Goal: Information Seeking & Learning: Learn about a topic

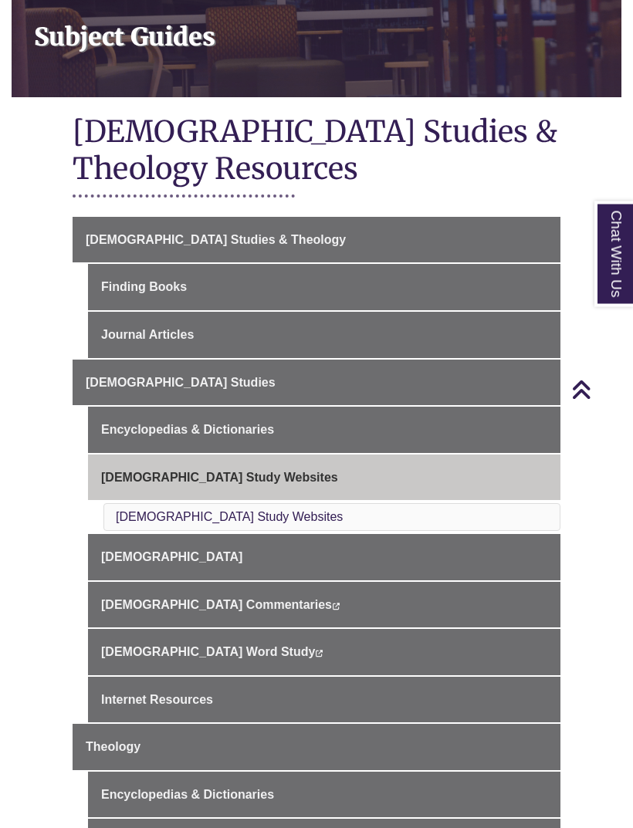
scroll to position [225, 0]
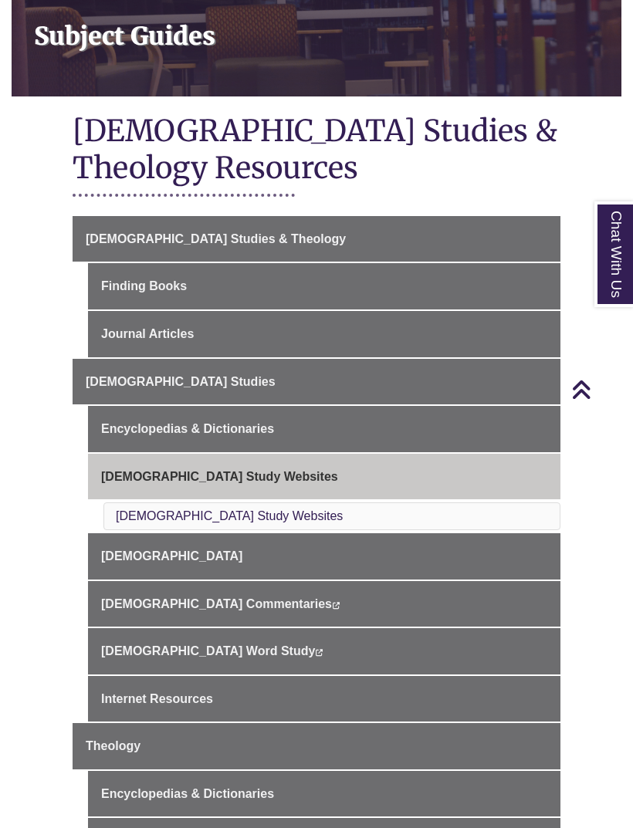
click at [166, 375] on span "[DEMOGRAPHIC_DATA] Studies" at bounding box center [181, 381] width 190 height 13
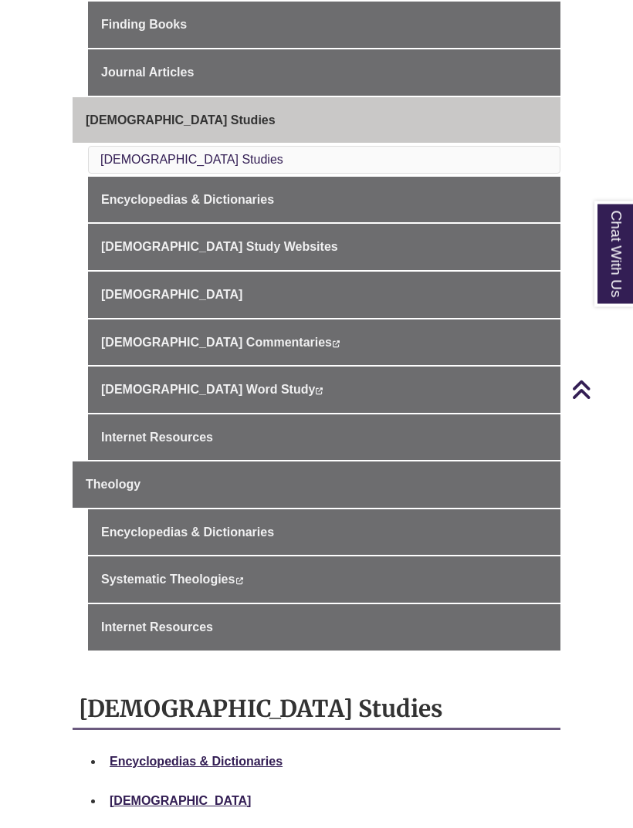
scroll to position [468, 0]
click at [206, 250] on link "[DEMOGRAPHIC_DATA] Study Websites" at bounding box center [324, 247] width 472 height 46
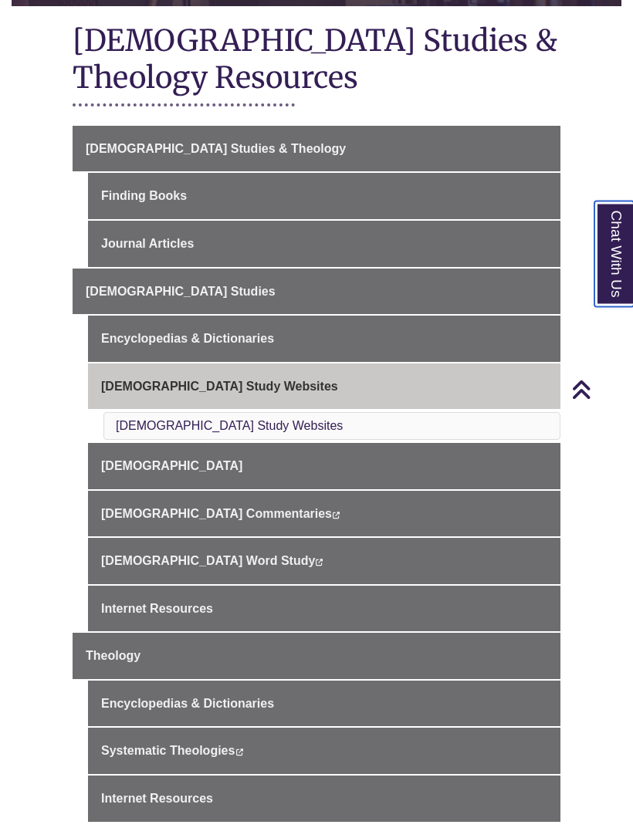
scroll to position [316, 0]
click at [299, 491] on link "[DEMOGRAPHIC_DATA] Commentaries This link opens in a new window This link opens…" at bounding box center [324, 514] width 472 height 46
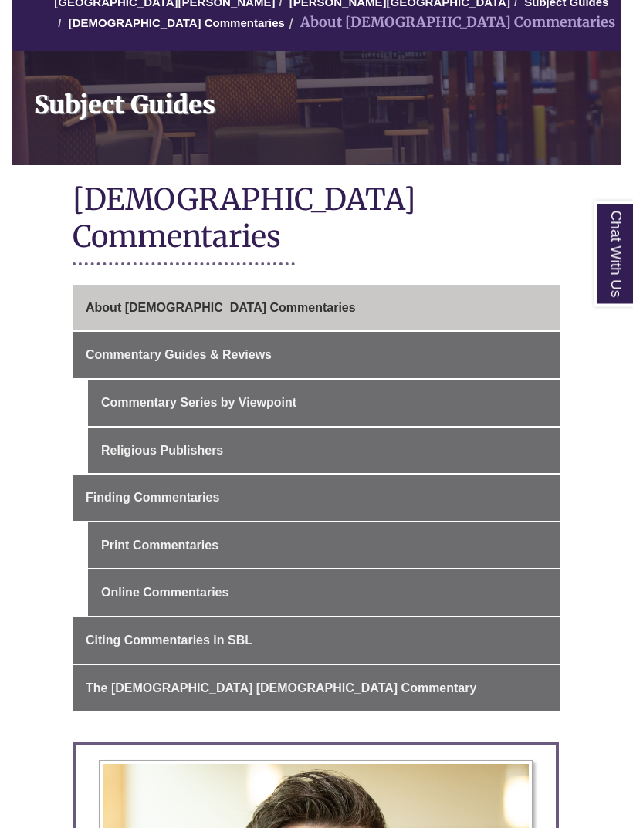
scroll to position [138, 0]
click at [272, 380] on link "Commentary Series by Viewpoint" at bounding box center [324, 403] width 472 height 46
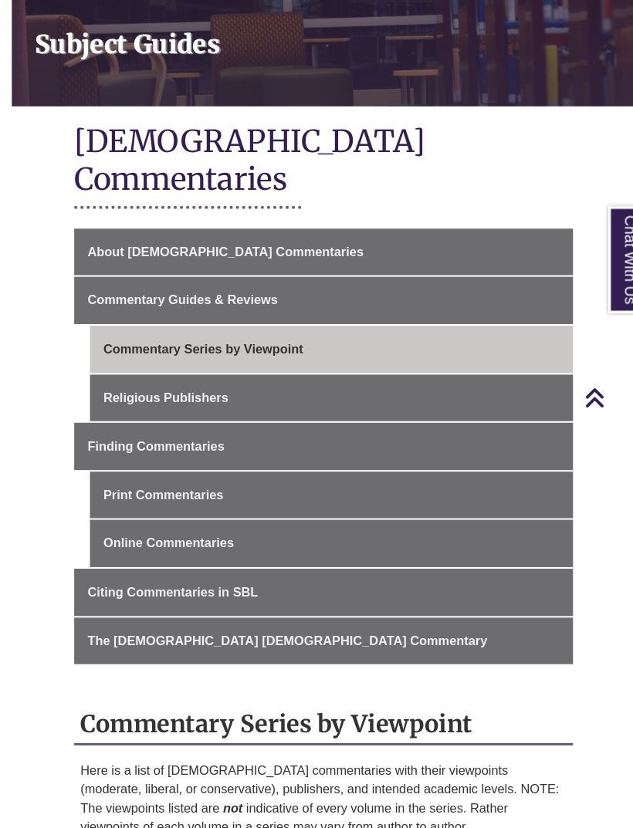
scroll to position [196, 0]
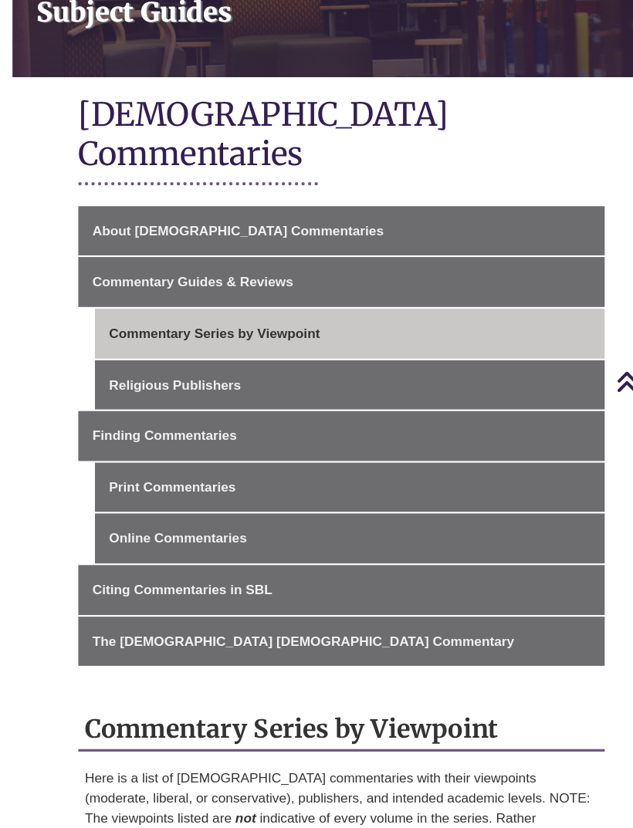
click at [215, 512] on link "Online Commentaries" at bounding box center [324, 535] width 472 height 46
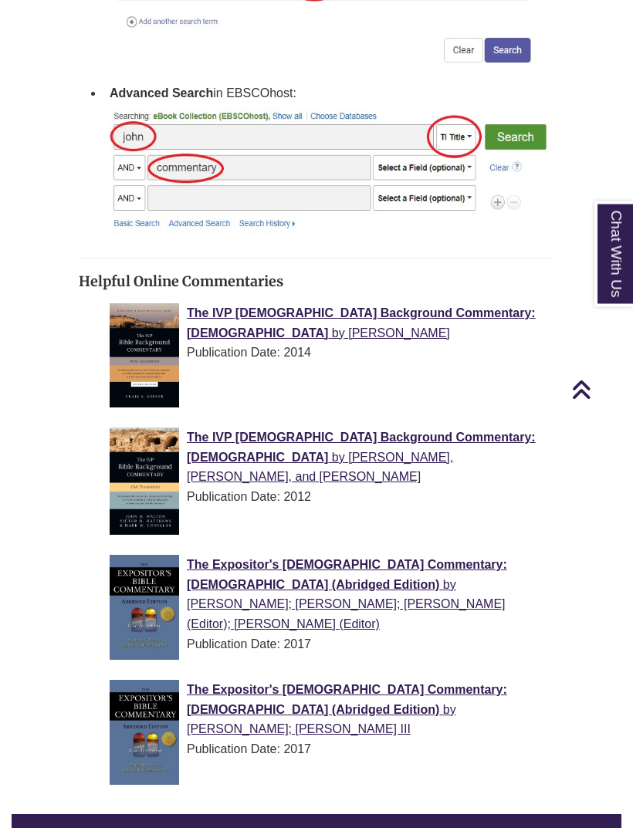
scroll to position [2333, 0]
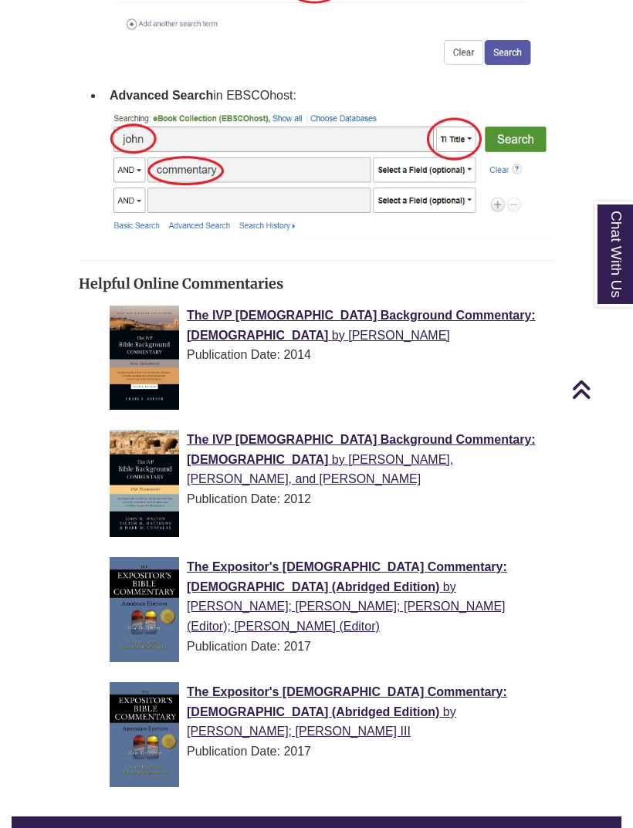
click at [277, 560] on span "The Expositor's [DEMOGRAPHIC_DATA] Commentary: [DEMOGRAPHIC_DATA] (Abridged Edi…" at bounding box center [347, 576] width 320 height 33
